Goal: Task Accomplishment & Management: Manage account settings

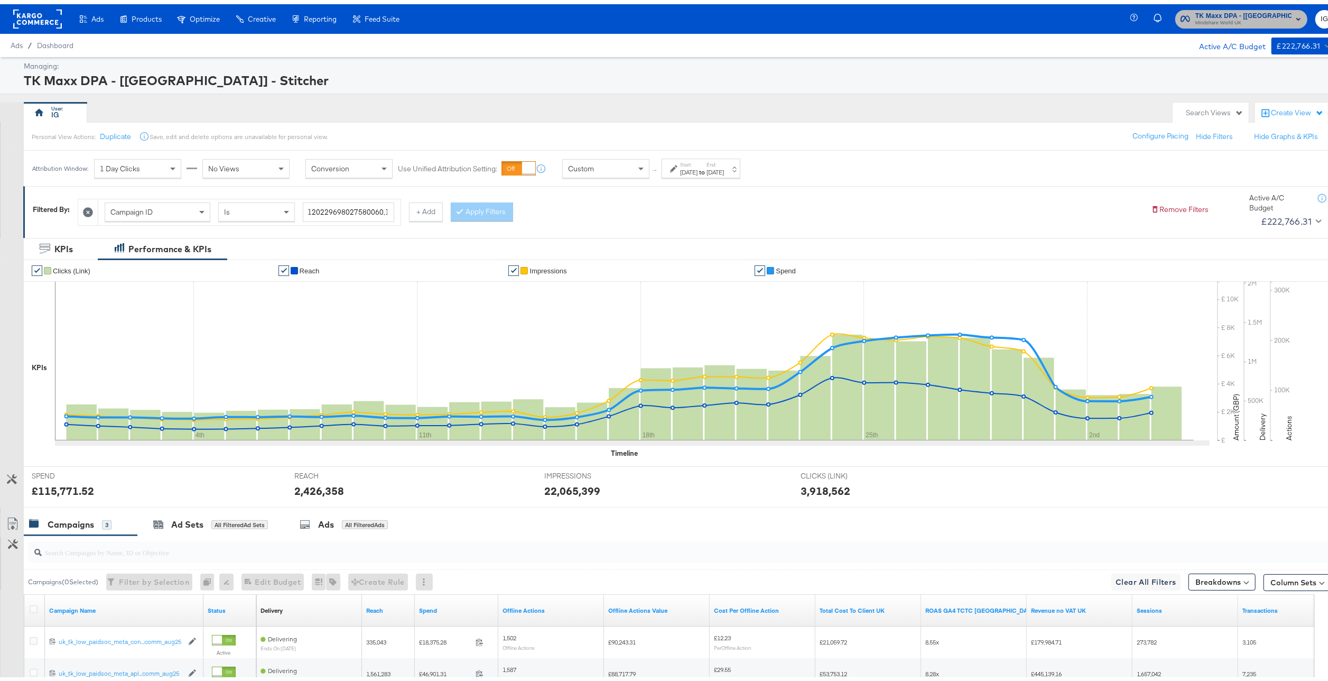
click at [1240, 10] on span "TK Maxx DPA - [[GEOGRAPHIC_DATA]] - Stitcher" at bounding box center [1243, 11] width 96 height 11
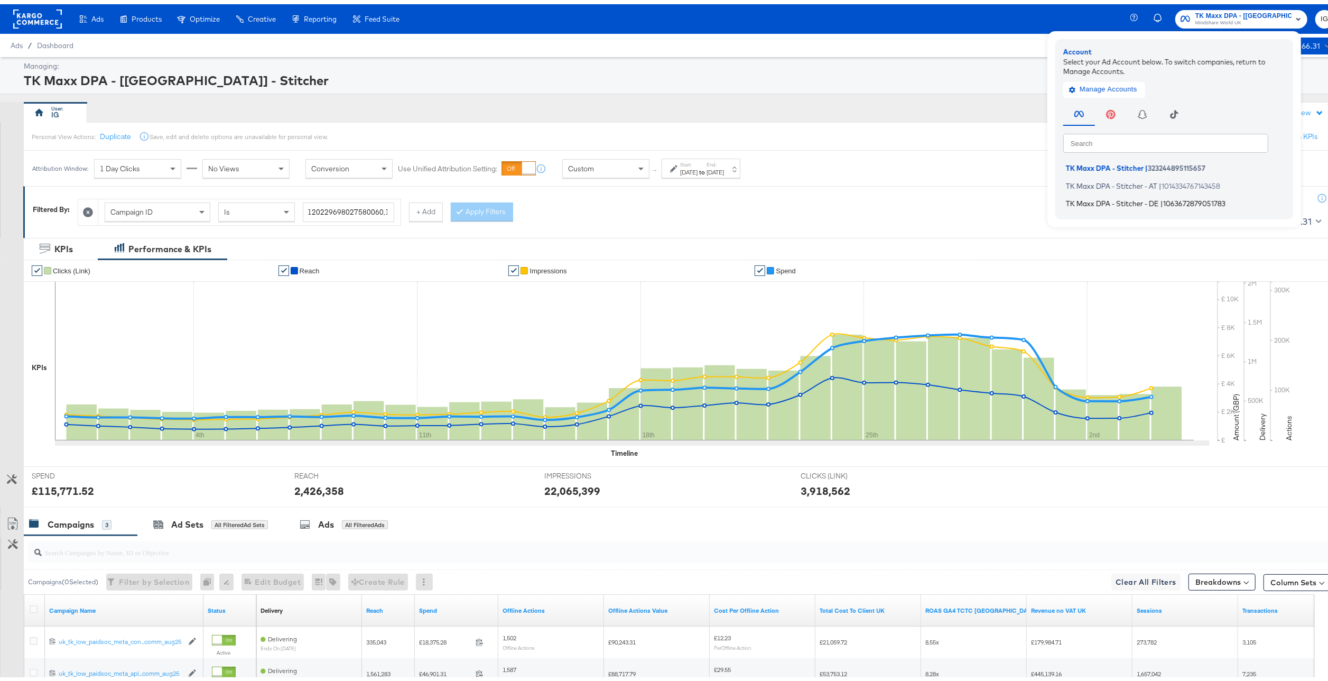
click at [1149, 197] on span "TK Maxx DPA - Stitcher - DE" at bounding box center [1112, 199] width 93 height 8
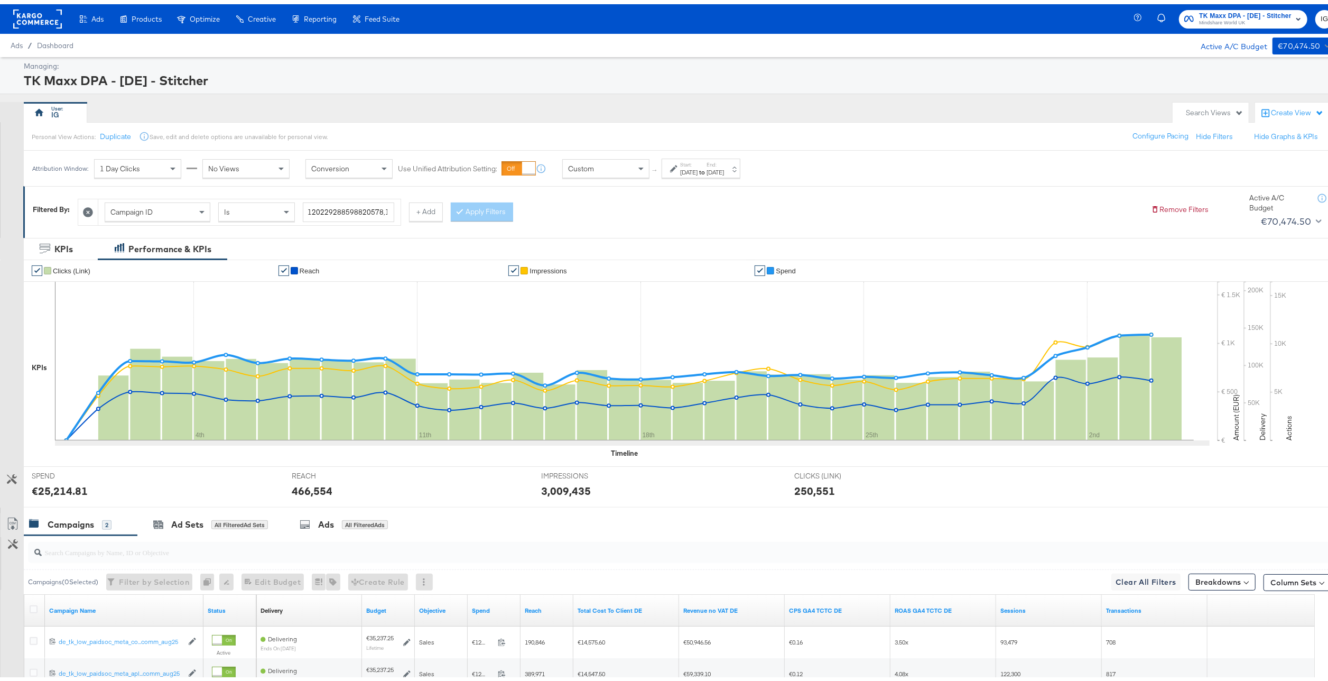
click at [724, 163] on label "End:" at bounding box center [714, 160] width 17 height 7
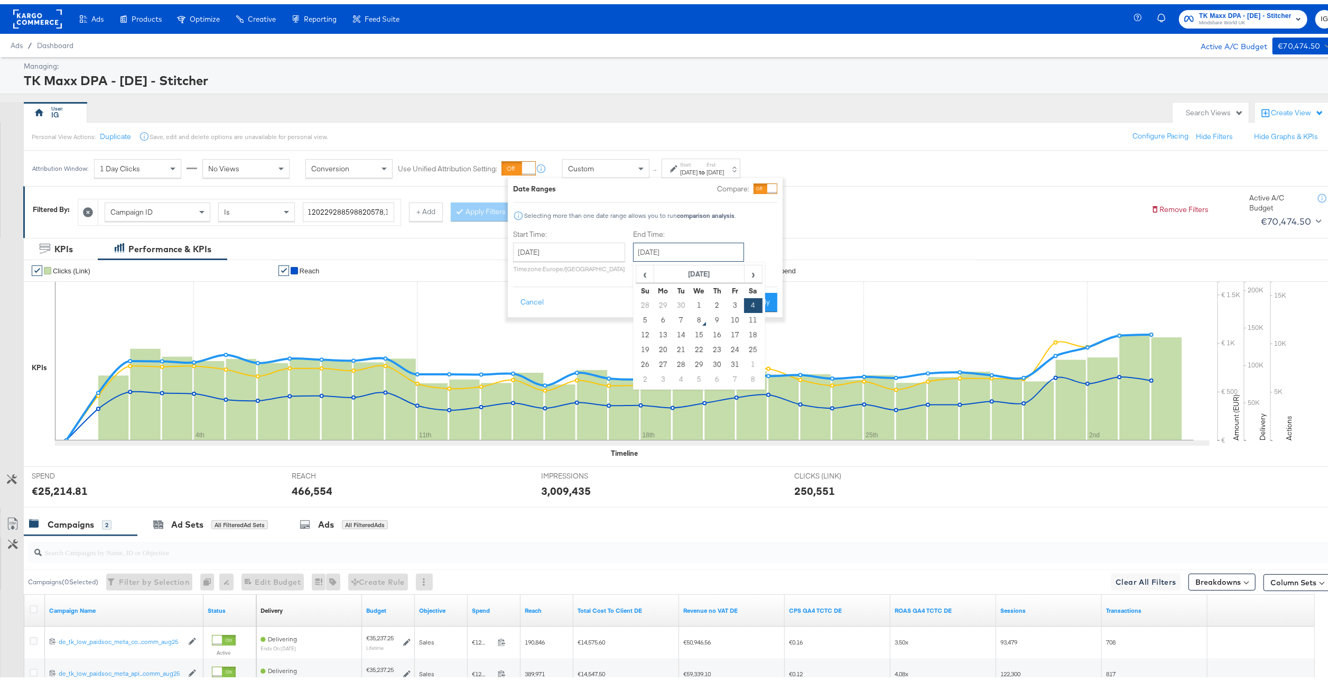
click at [667, 248] on input "October 4th 2025" at bounding box center [688, 247] width 111 height 19
click at [565, 244] on input "August 31st 2025" at bounding box center [569, 247] width 112 height 19
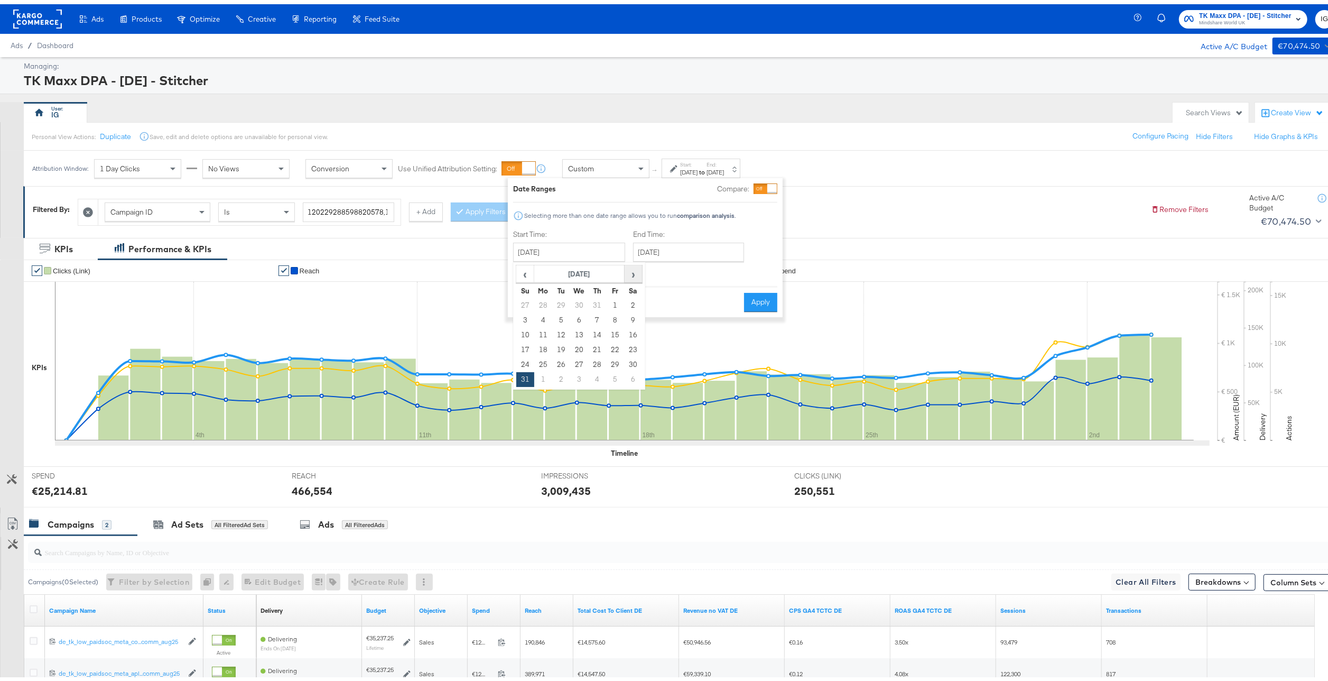
click at [627, 273] on span "›" at bounding box center [633, 270] width 16 height 16
click at [625, 273] on span "›" at bounding box center [633, 270] width 16 height 16
click at [520, 304] on td "28" at bounding box center [525, 301] width 18 height 15
type input "September 28th 2025"
click at [751, 302] on button "Apply" at bounding box center [760, 297] width 33 height 19
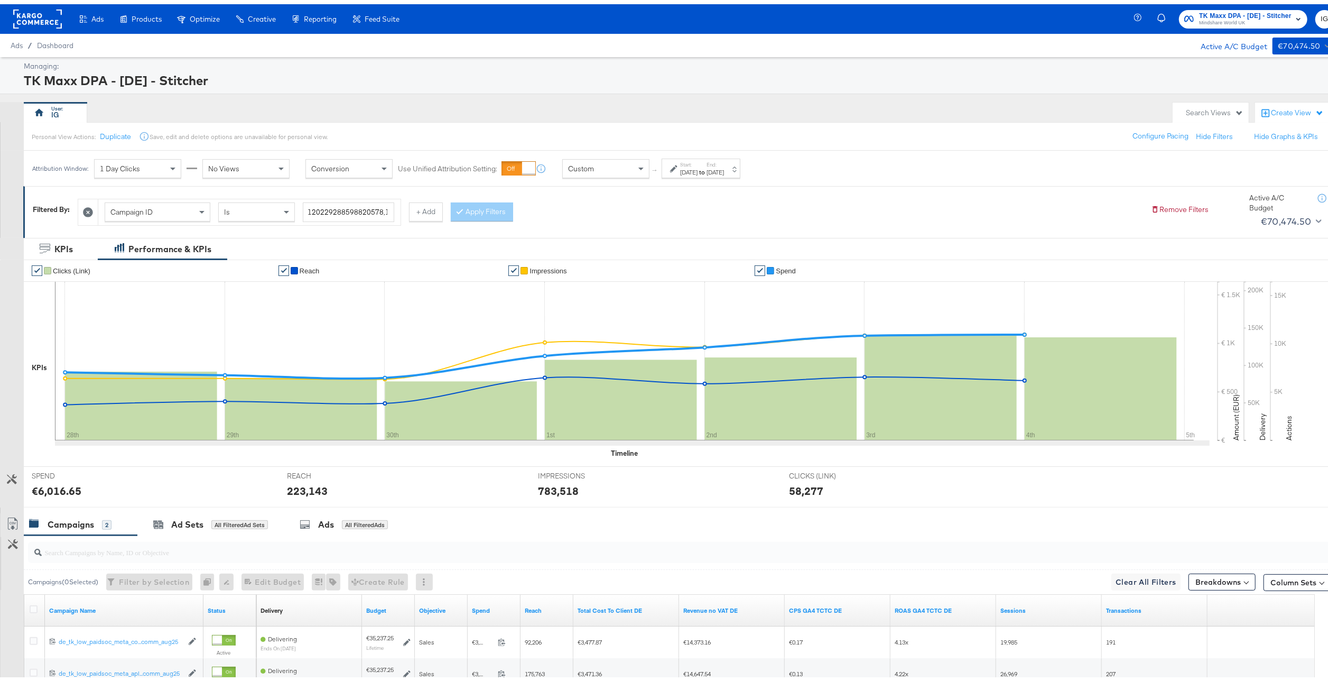
click at [697, 170] on div "Sep 28th 2025" at bounding box center [688, 168] width 17 height 8
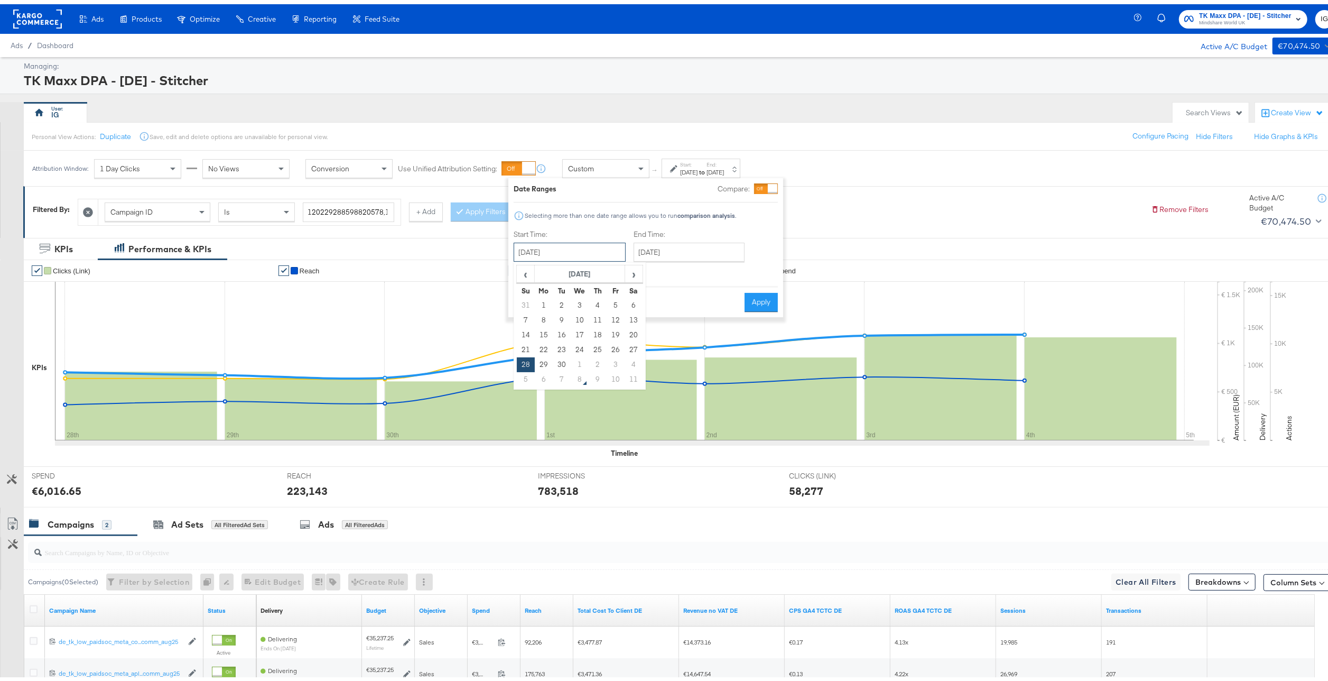
click at [586, 253] on input "September 28th 2025" at bounding box center [570, 247] width 112 height 19
click at [527, 276] on span "‹" at bounding box center [525, 270] width 16 height 16
click at [579, 361] on td "27" at bounding box center [580, 360] width 18 height 15
type input "August 27th 2025"
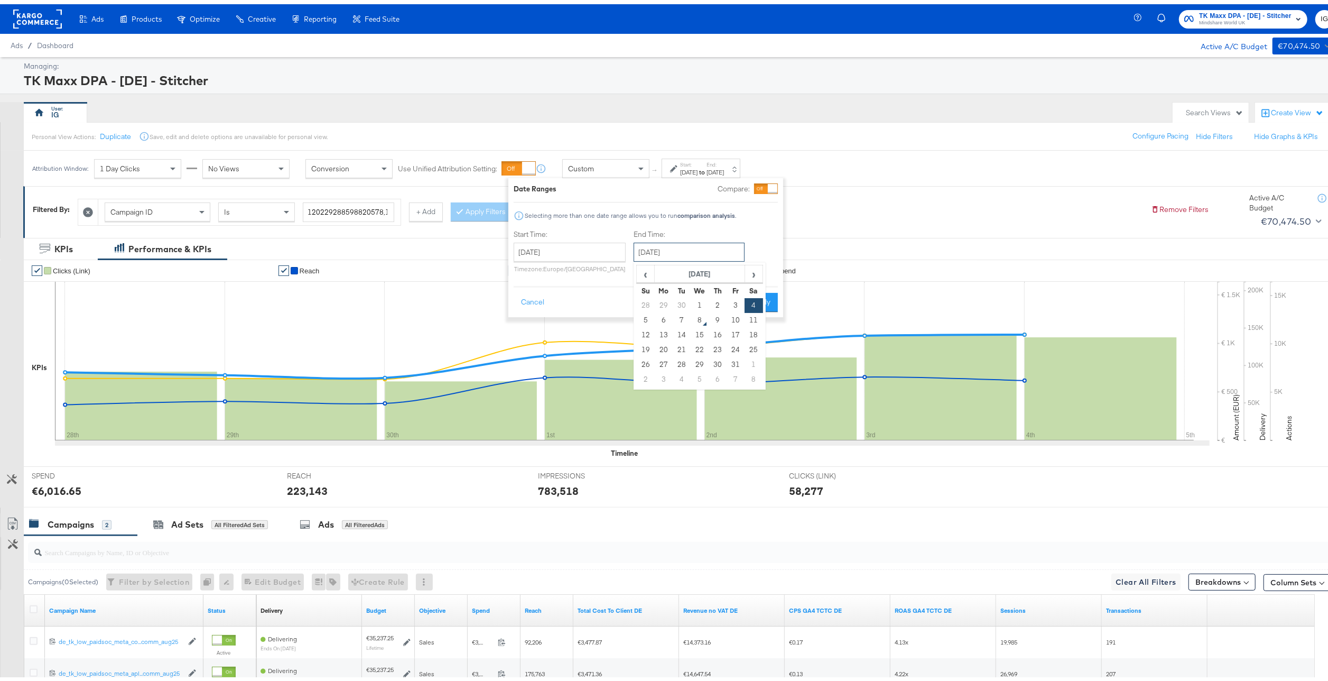
click at [651, 253] on input "October 4th 2025" at bounding box center [689, 247] width 111 height 19
click at [656, 361] on td "27" at bounding box center [664, 360] width 18 height 15
type input "October 27th 2025"
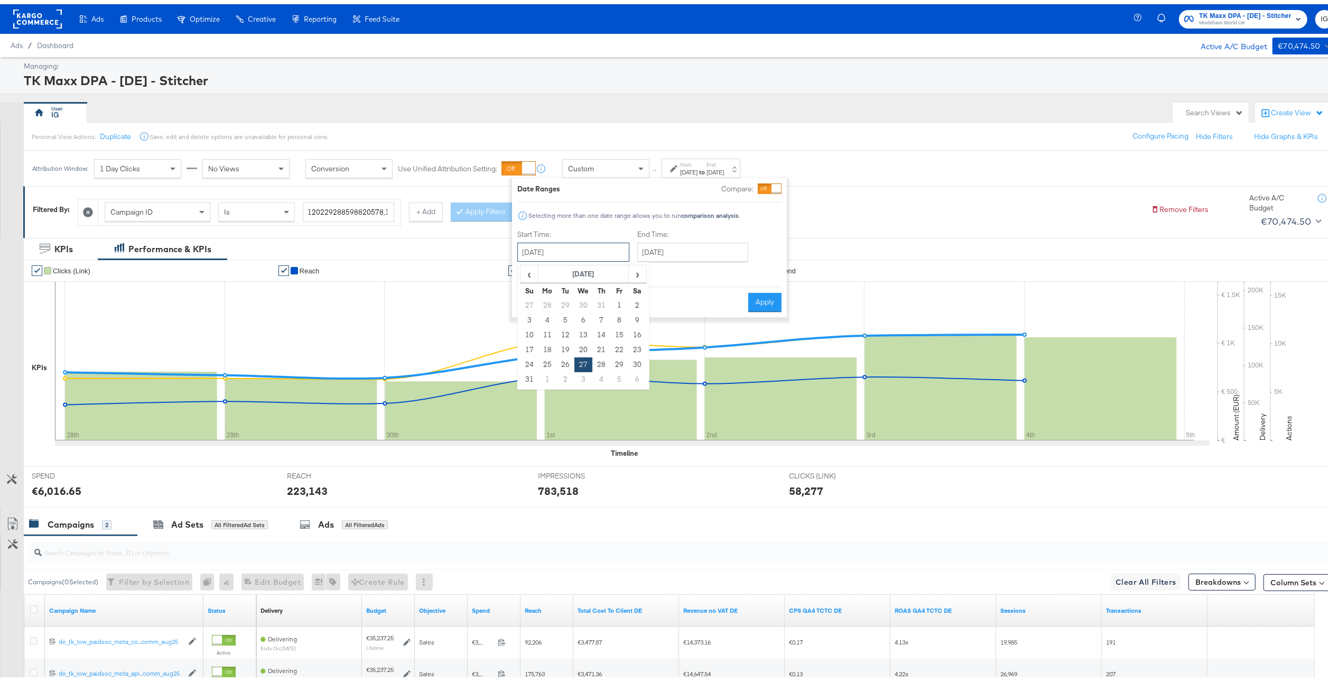
click at [593, 254] on input "August 27th 2025" at bounding box center [573, 247] width 112 height 19
click at [633, 265] on span "›" at bounding box center [637, 270] width 16 height 16
click at [625, 331] on td "19" at bounding box center [619, 330] width 18 height 15
type input "September 19th 2025"
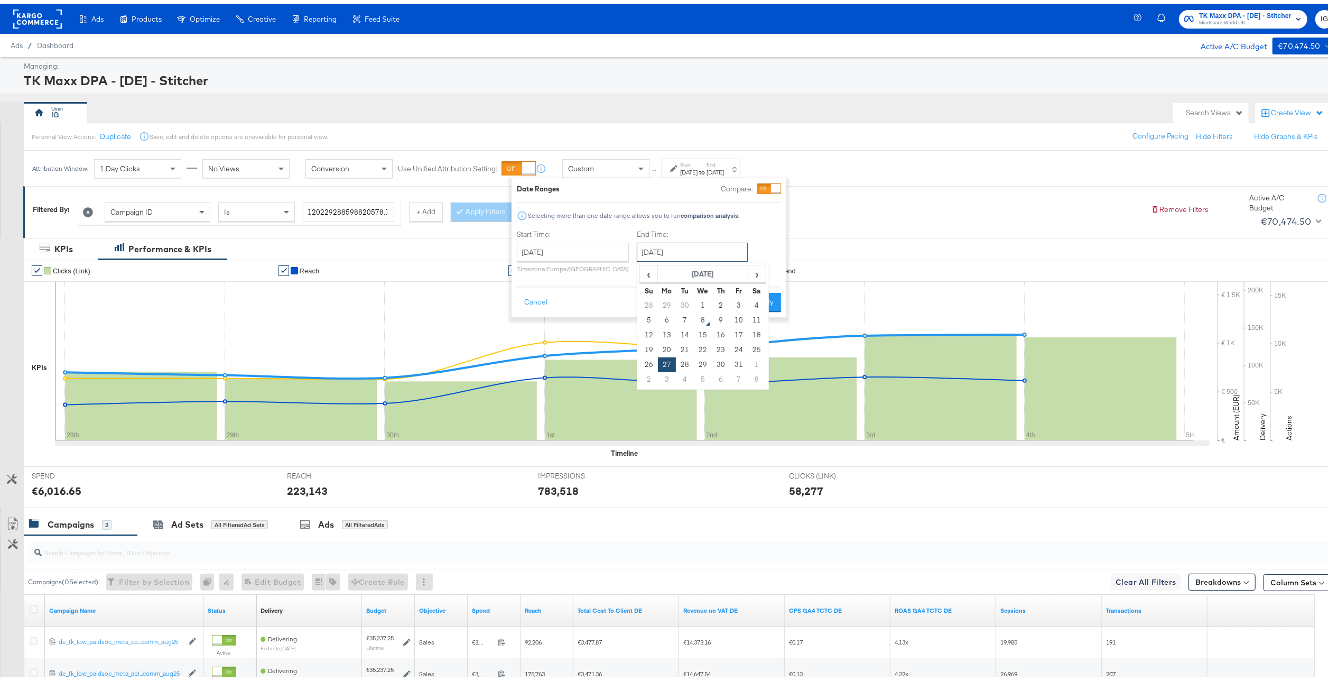
click at [675, 251] on input "October 27th 2025" at bounding box center [692, 247] width 111 height 19
click at [645, 275] on span "‹" at bounding box center [648, 270] width 16 height 16
click at [753, 349] on td "27" at bounding box center [757, 345] width 18 height 15
type input "September 27th 2025"
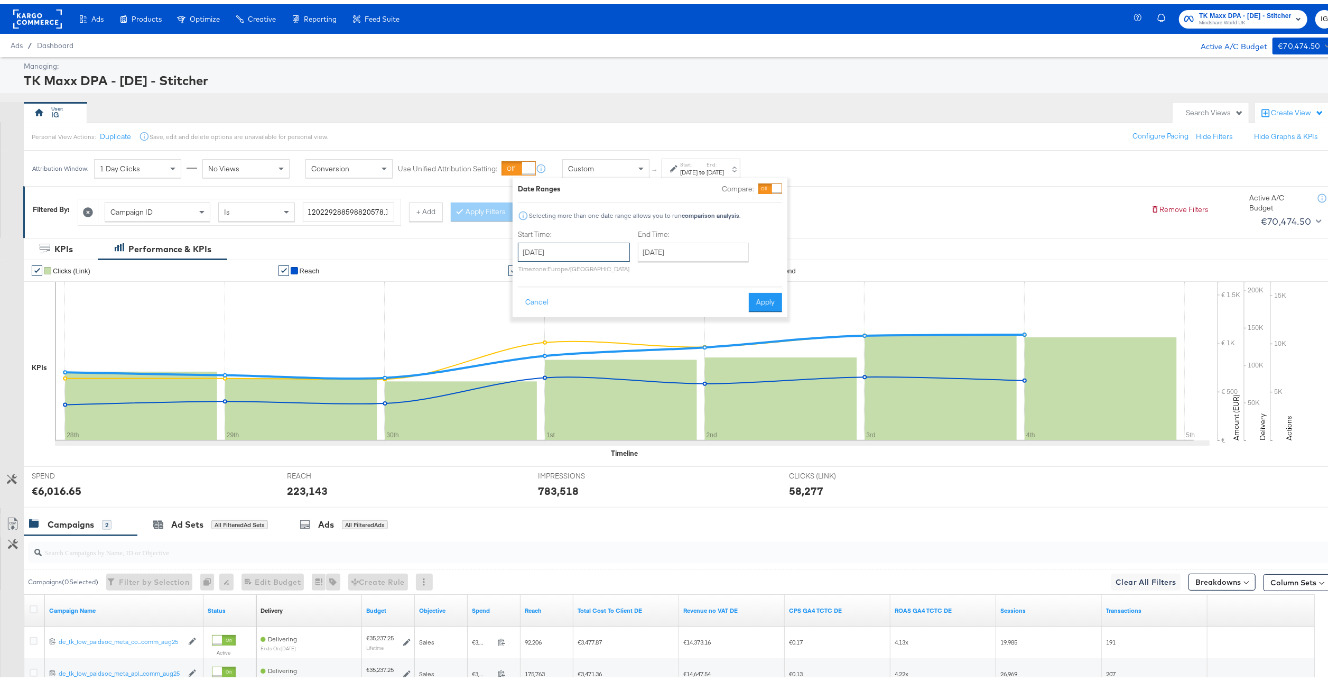
click at [604, 248] on input "September 19th 2025" at bounding box center [574, 247] width 112 height 19
click at [634, 334] on td "20" at bounding box center [638, 330] width 18 height 15
click at [622, 244] on input "September 20th 2025" at bounding box center [574, 247] width 112 height 19
click at [535, 347] on td "21" at bounding box center [530, 345] width 18 height 15
type input "September 21st 2025"
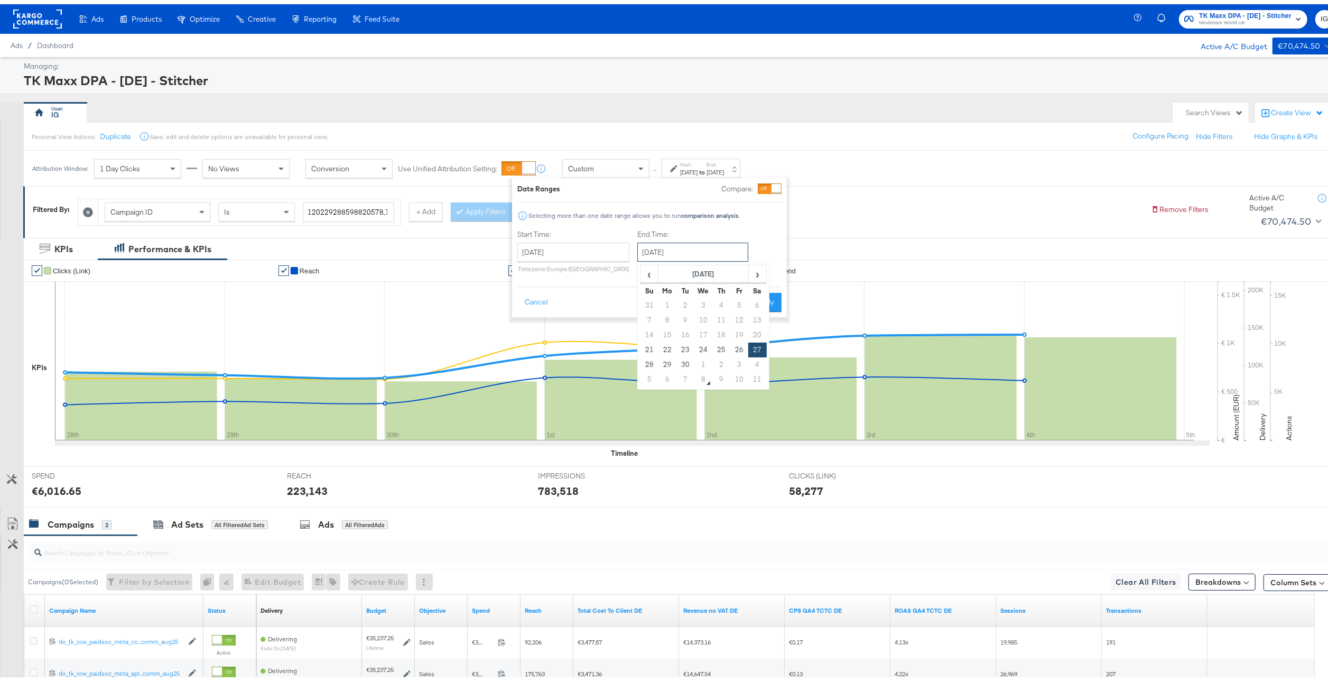
click at [669, 254] on input "September 27th 2025" at bounding box center [692, 247] width 111 height 19
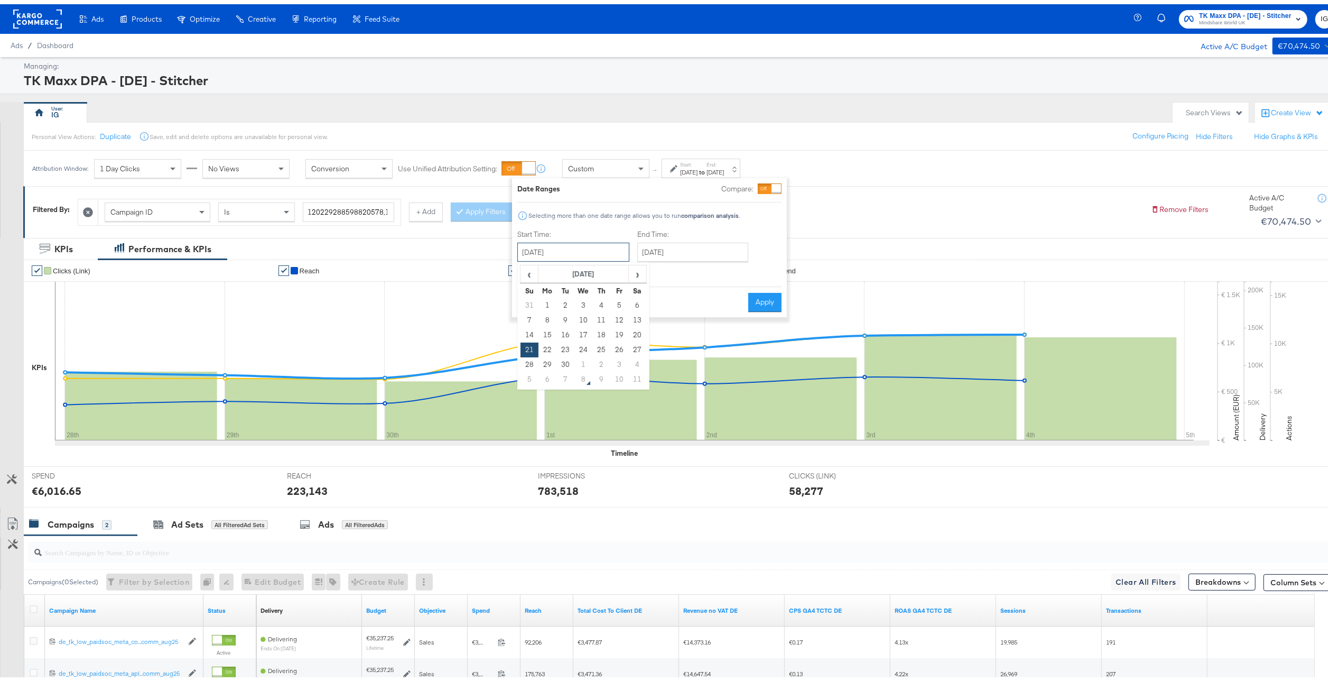
click at [604, 254] on input "September 21st 2025" at bounding box center [573, 247] width 112 height 19
click at [762, 303] on button "Apply" at bounding box center [764, 297] width 33 height 19
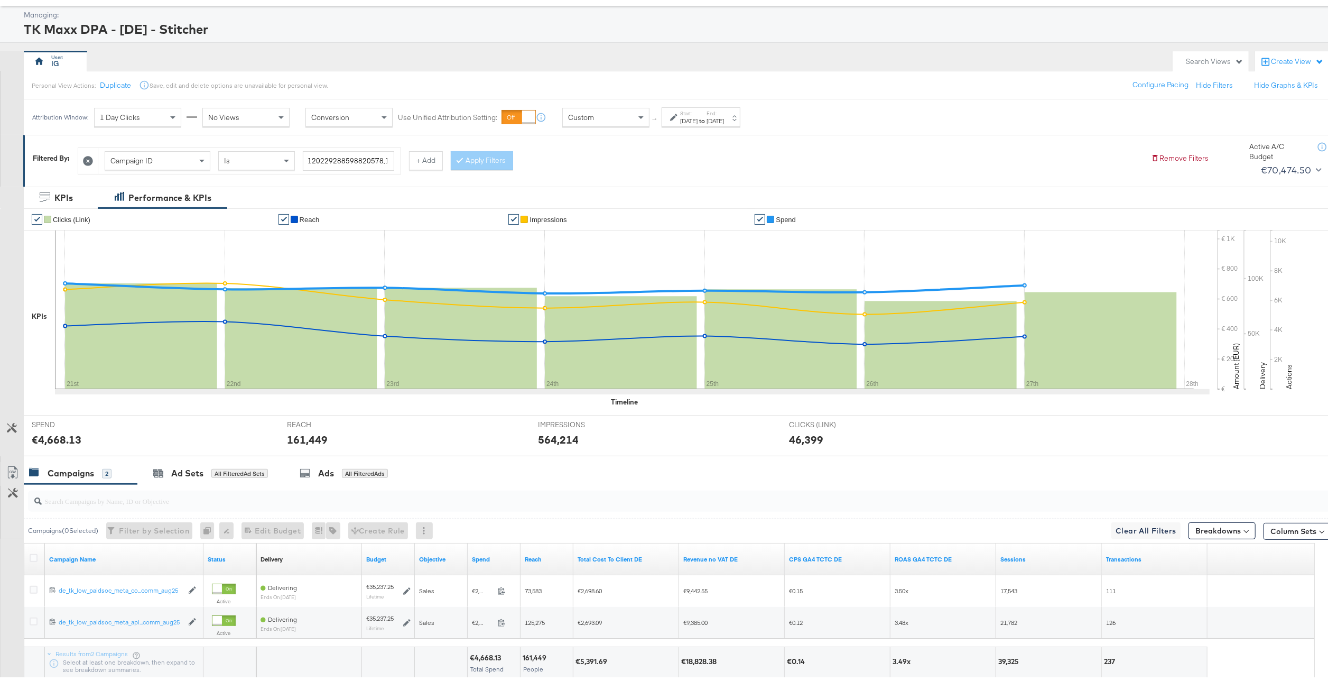
scroll to position [53, 0]
